Goal: Task Accomplishment & Management: Complete application form

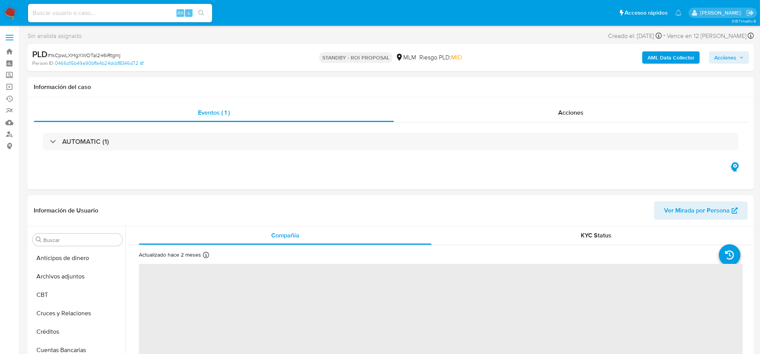
scroll to position [323, 0]
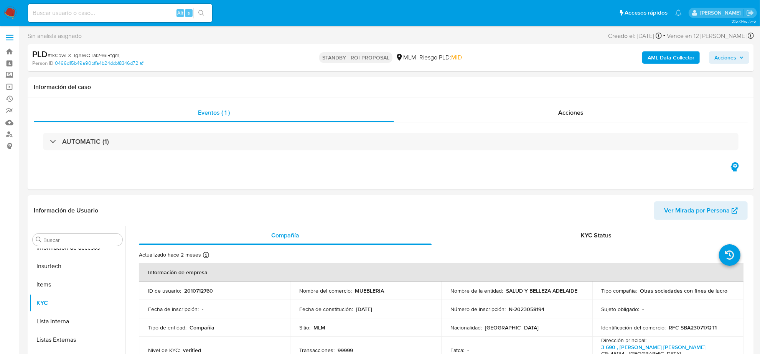
select select "10"
click at [10, 12] on img at bounding box center [10, 13] width 13 height 13
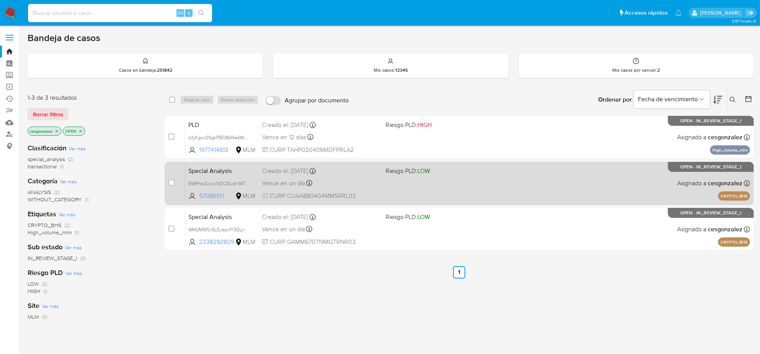
click at [502, 199] on div "Special Analysis EWfFbsZwys7zDC5UaYiM7Ann 57086101 MLM Riesgo PLD: LOW Creado e…" at bounding box center [467, 183] width 565 height 39
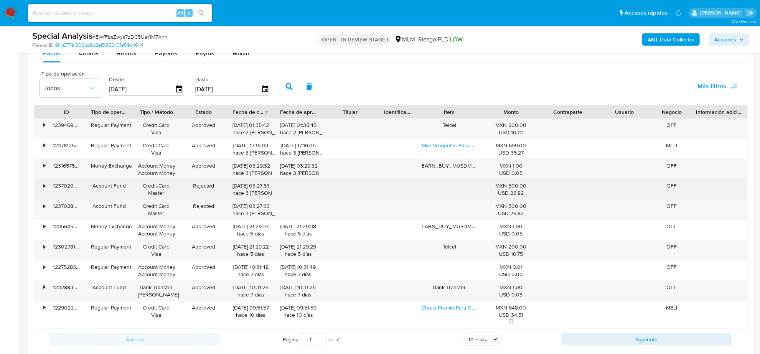
scroll to position [911, 0]
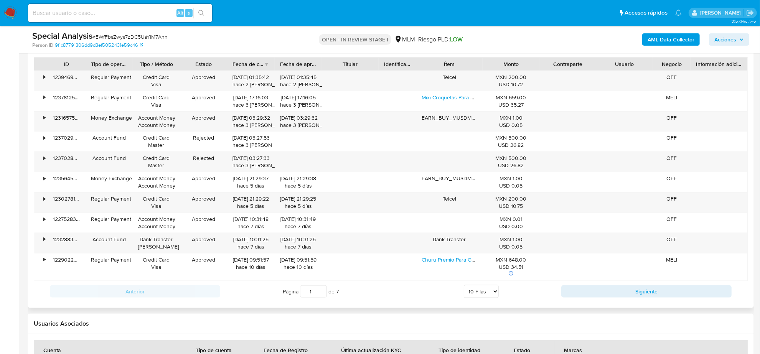
click at [495, 294] on select "5 Filas 10 Filas 20 Filas 25 Filas 50 Filas 100 Filas" at bounding box center [481, 291] width 35 height 13
select select "50"
click at [464, 287] on select "5 Filas 10 Filas 20 Filas 25 Filas 50 Filas 100 Filas" at bounding box center [481, 291] width 35 height 13
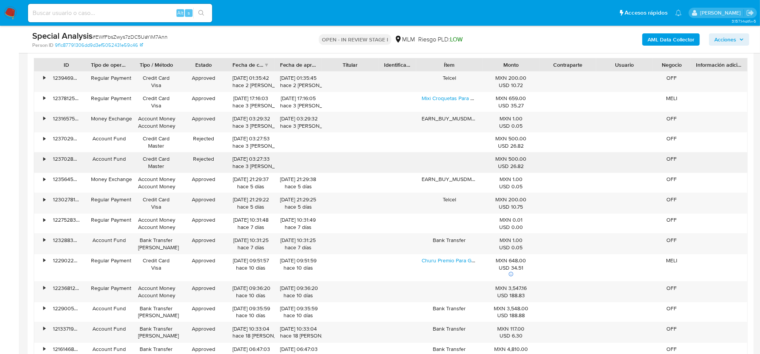
scroll to position [863, 0]
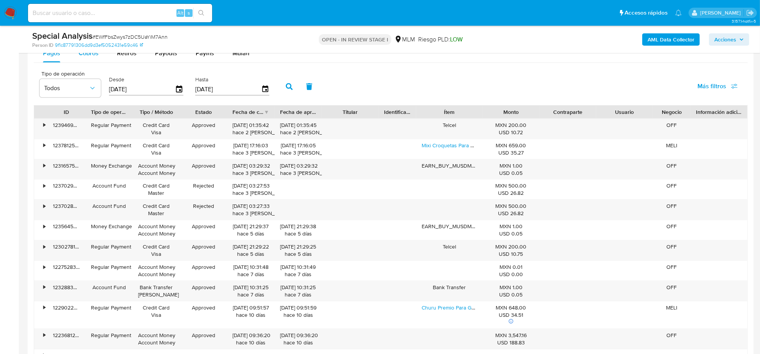
click at [89, 54] on span "Cobros" at bounding box center [89, 53] width 20 height 9
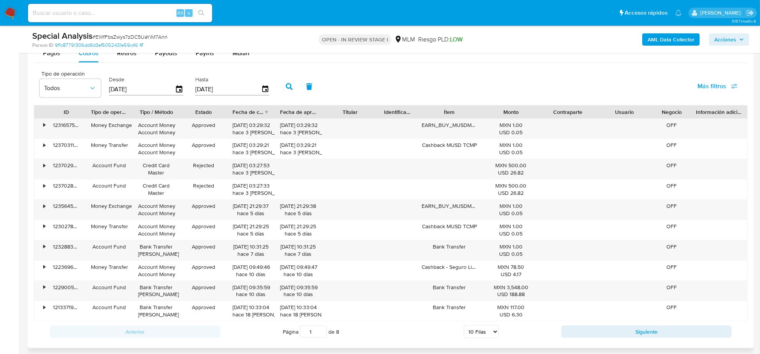
click at [497, 334] on select "5 Filas 10 Filas 20 Filas 25 Filas 50 Filas 100 Filas" at bounding box center [481, 331] width 35 height 13
click at [494, 334] on select "5 Filas 10 Filas 20 Filas 25 Filas 50 Filas 100 Filas" at bounding box center [481, 331] width 35 height 13
select select "50"
click at [464, 328] on select "5 Filas 10 Filas 20 Filas 25 Filas 50 Filas 100 Filas" at bounding box center [481, 331] width 35 height 13
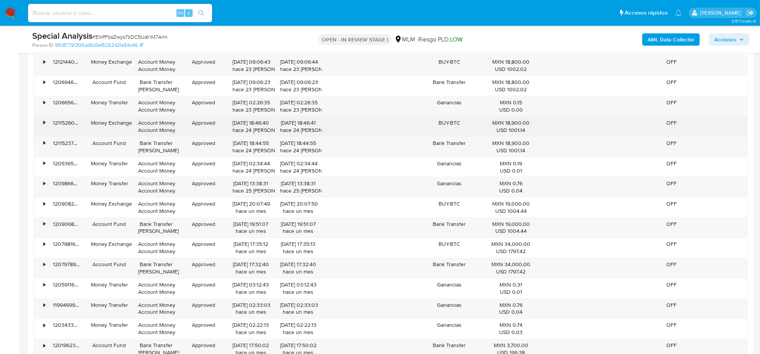
scroll to position [1295, 0]
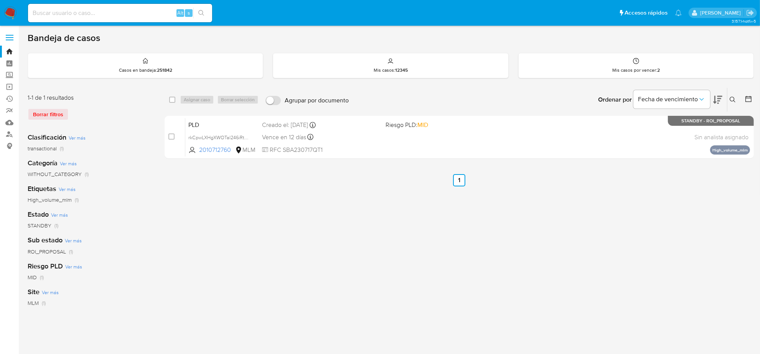
click at [8, 13] on img at bounding box center [10, 13] width 13 height 13
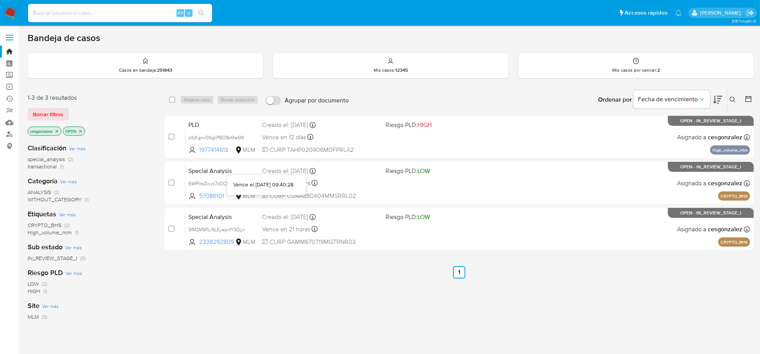
click at [297, 184] on div "Vence el [DATE] 09:40:28" at bounding box center [266, 185] width 66 height 8
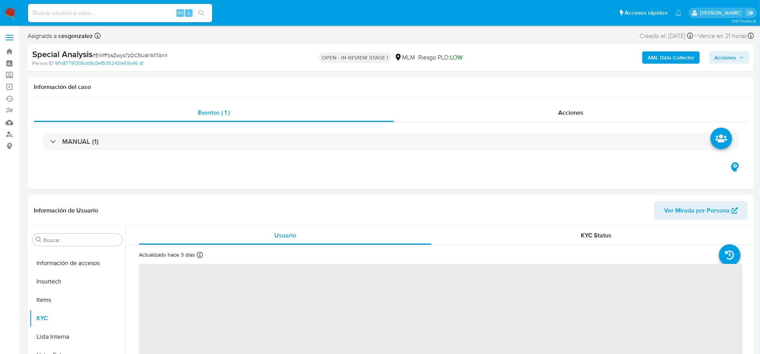
scroll to position [323, 0]
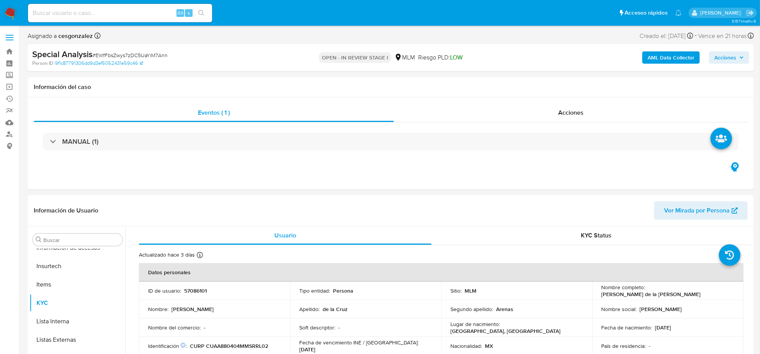
select select "10"
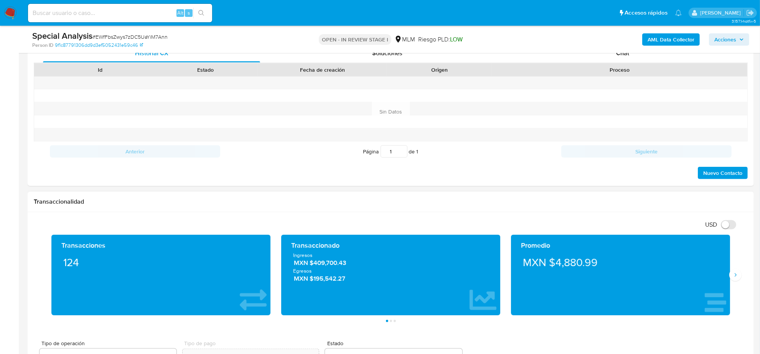
scroll to position [575, 0]
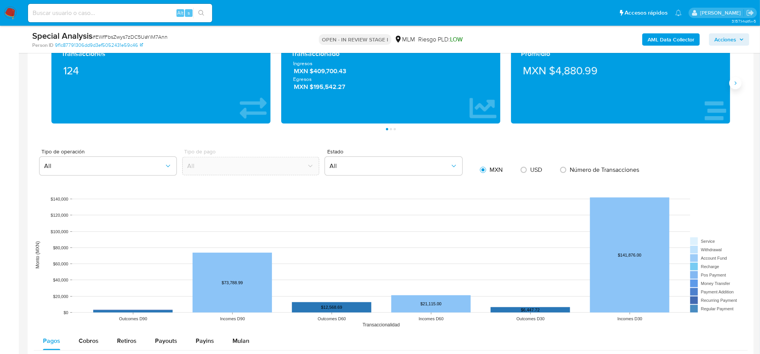
click at [737, 85] on icon "Siguiente" at bounding box center [735, 83] width 6 height 6
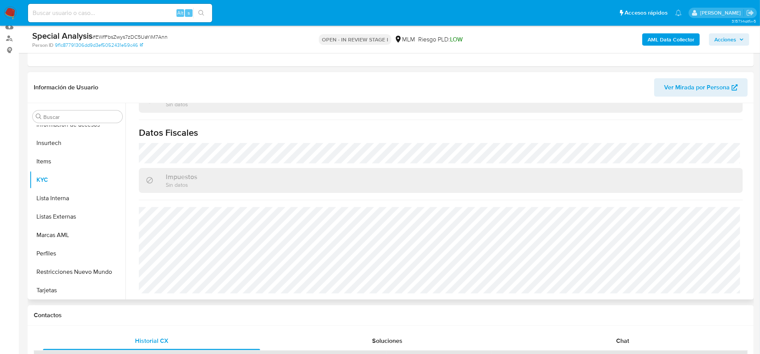
scroll to position [84, 0]
click at [68, 270] on button "General" at bounding box center [75, 272] width 90 height 18
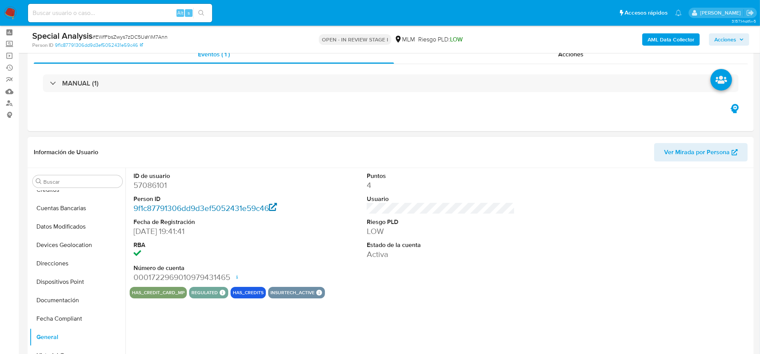
scroll to position [48, 0]
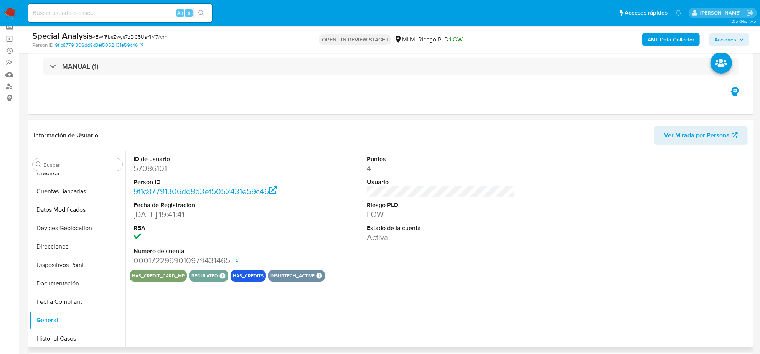
click at [154, 164] on dd "57086101" at bounding box center [207, 168] width 148 height 11
copy dd "57086101"
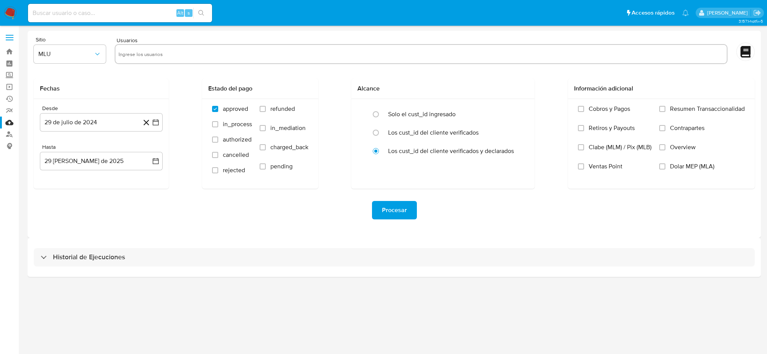
click at [139, 54] on input "text" at bounding box center [421, 54] width 605 height 12
paste input "57086101"
type input "57086101"
click at [99, 56] on icon "button" at bounding box center [98, 54] width 8 height 8
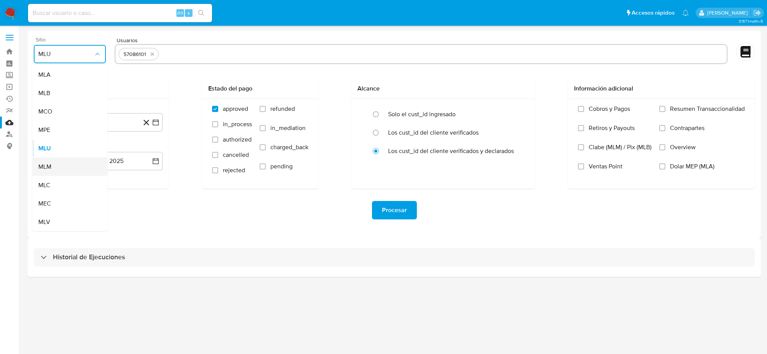
click at [56, 171] on div "MLM" at bounding box center [67, 167] width 58 height 18
click at [157, 158] on icon "button" at bounding box center [156, 161] width 8 height 8
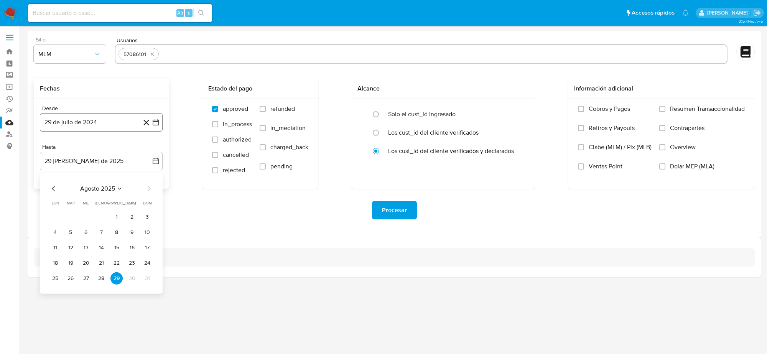
click at [158, 120] on icon "button" at bounding box center [156, 122] width 6 height 6
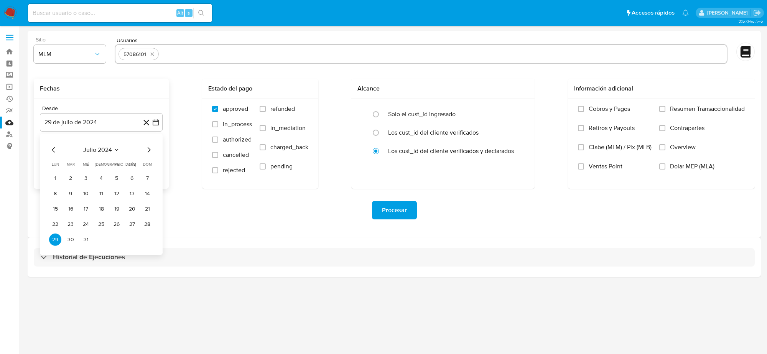
click at [56, 147] on icon "Mes anterior" at bounding box center [53, 149] width 9 height 9
click at [148, 150] on icon "Mes siguiente" at bounding box center [148, 149] width 9 height 9
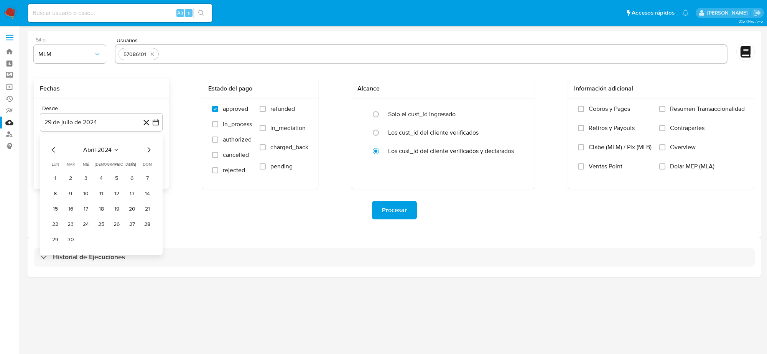
click at [56, 177] on button "1" at bounding box center [55, 178] width 12 height 12
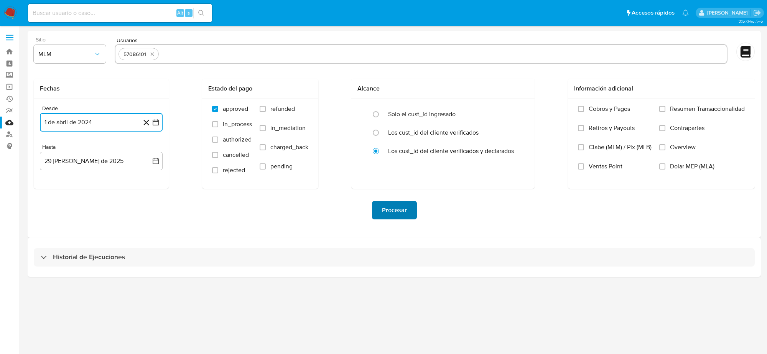
click at [403, 208] on span "Procesar" at bounding box center [394, 210] width 25 height 17
